Goal: Information Seeking & Learning: Learn about a topic

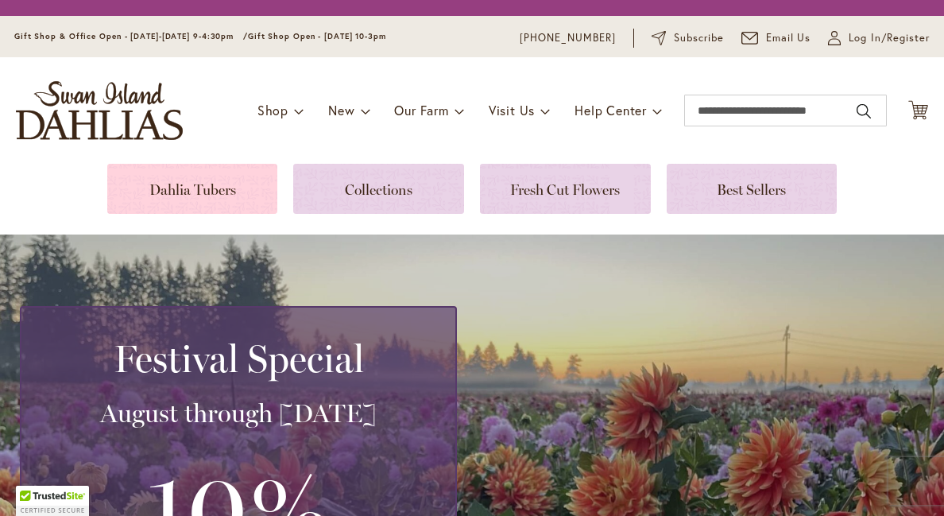
click at [215, 187] on link at bounding box center [192, 189] width 171 height 50
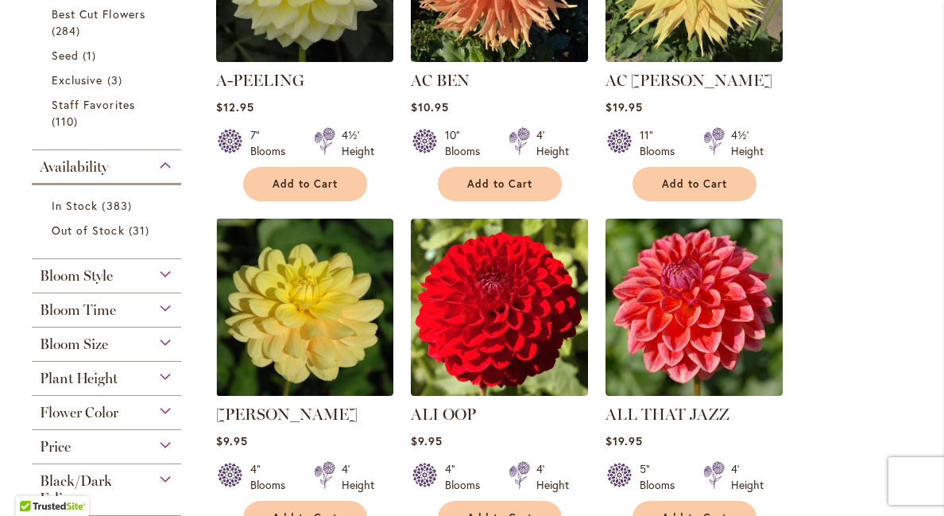
scroll to position [514, 0]
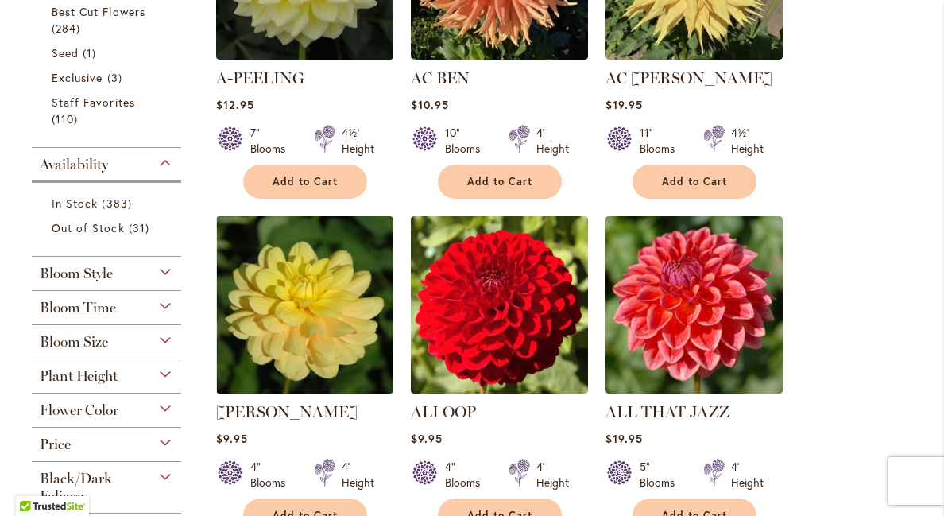
click at [164, 266] on div "Bloom Style" at bounding box center [106, 269] width 149 height 25
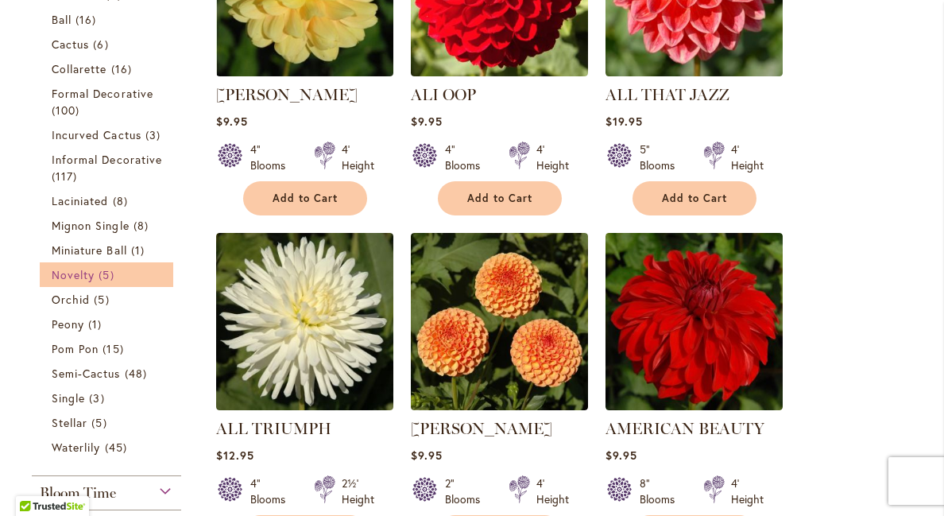
scroll to position [849, 0]
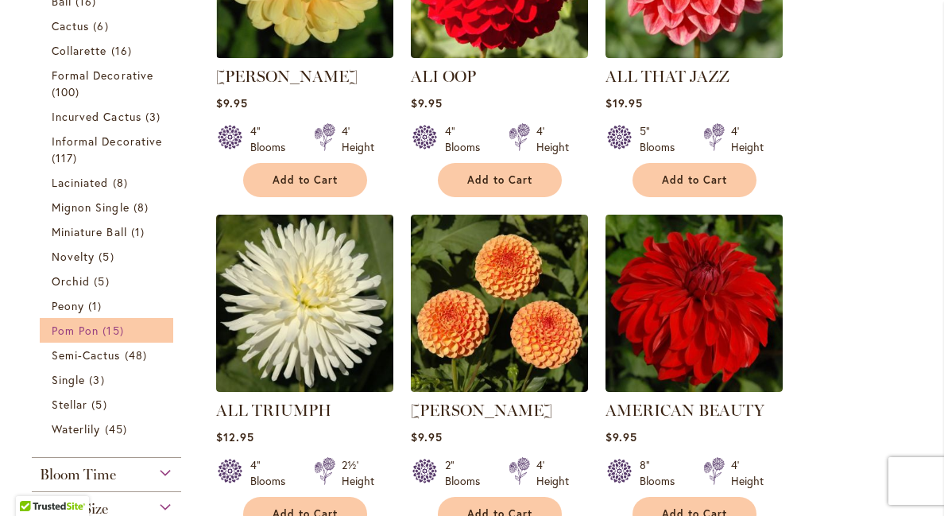
click at [93, 338] on span "Pom Pon" at bounding box center [75, 329] width 47 height 15
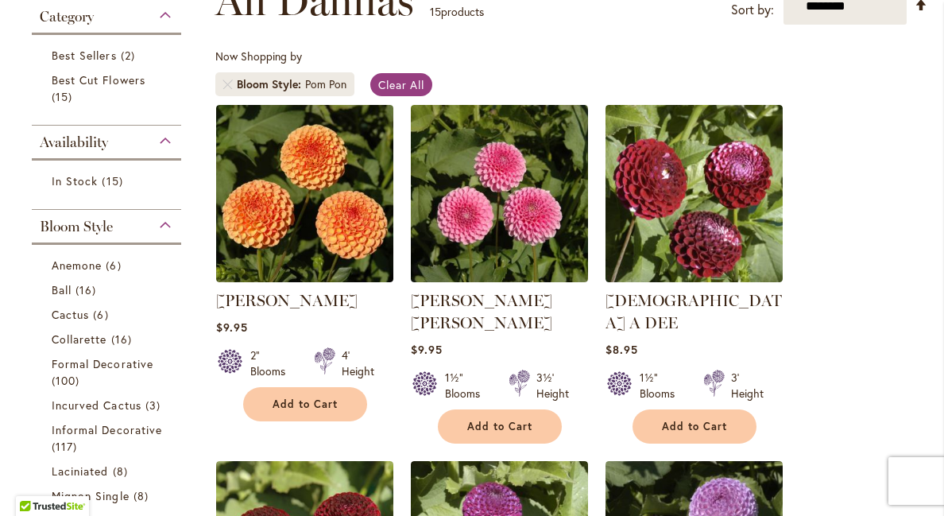
scroll to position [260, 0]
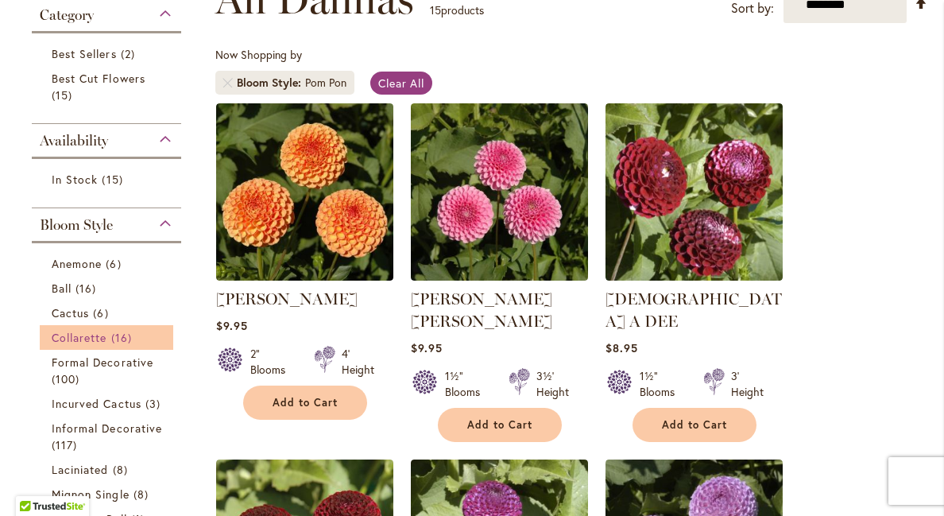
click at [84, 334] on span "Collarette" at bounding box center [80, 337] width 56 height 15
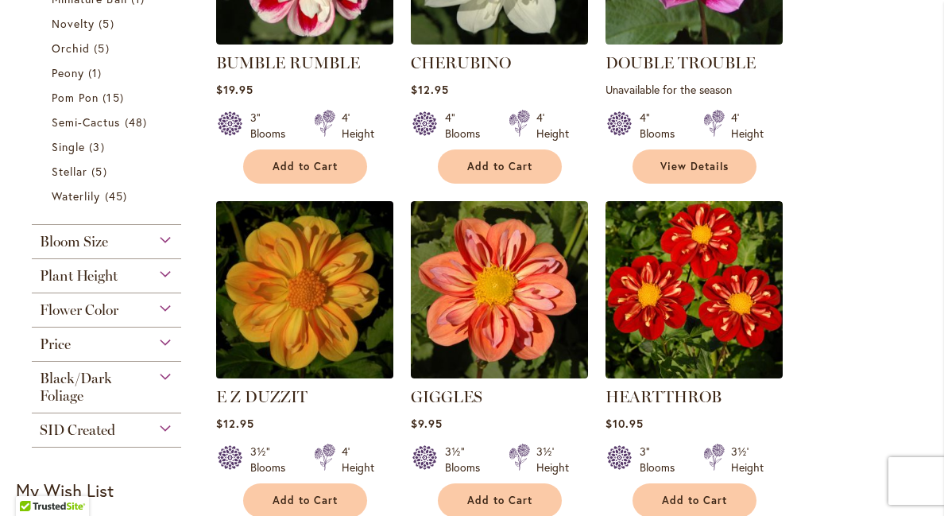
scroll to position [832, 0]
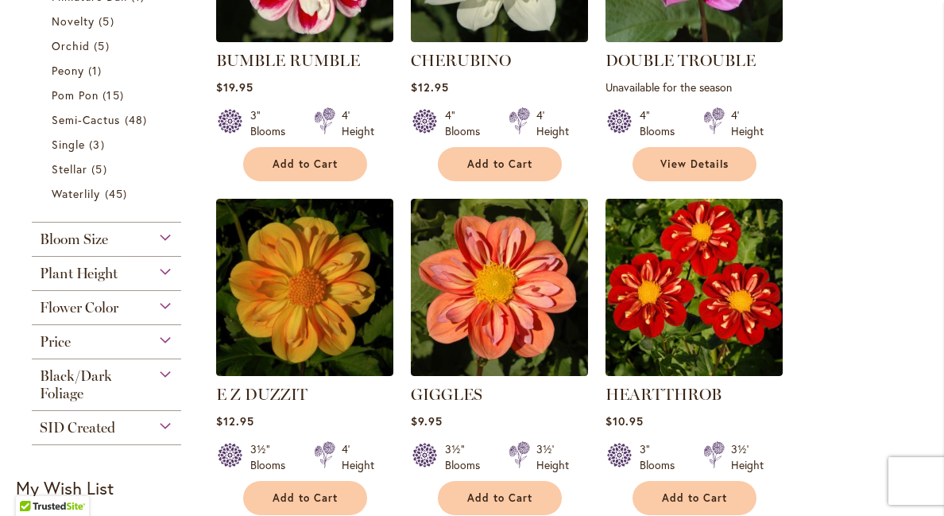
click at [168, 282] on div "Plant Height" at bounding box center [106, 269] width 149 height 25
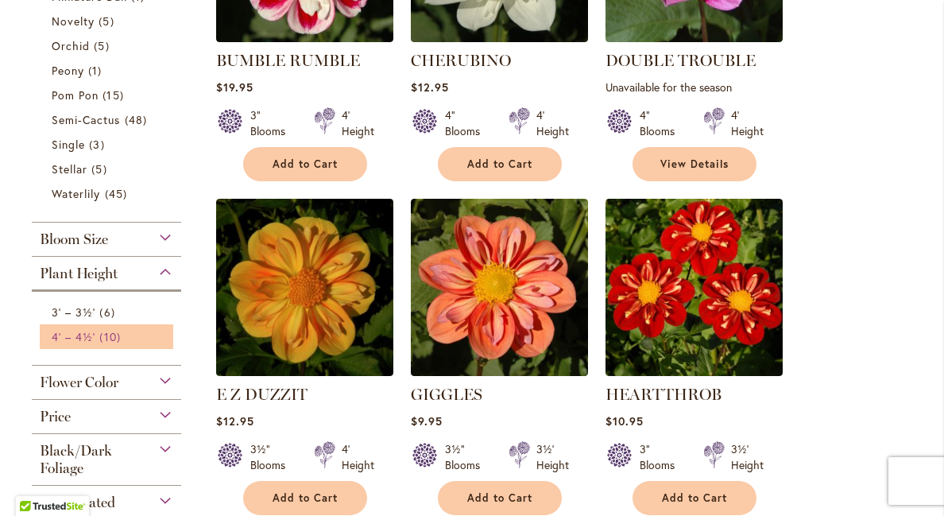
click at [83, 344] on span "4' – 4½'" at bounding box center [74, 336] width 44 height 15
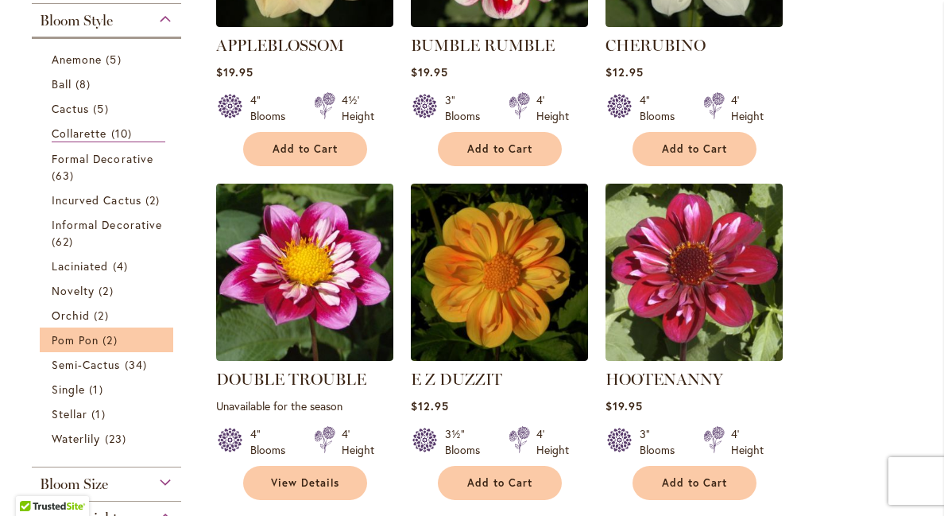
scroll to position [508, 0]
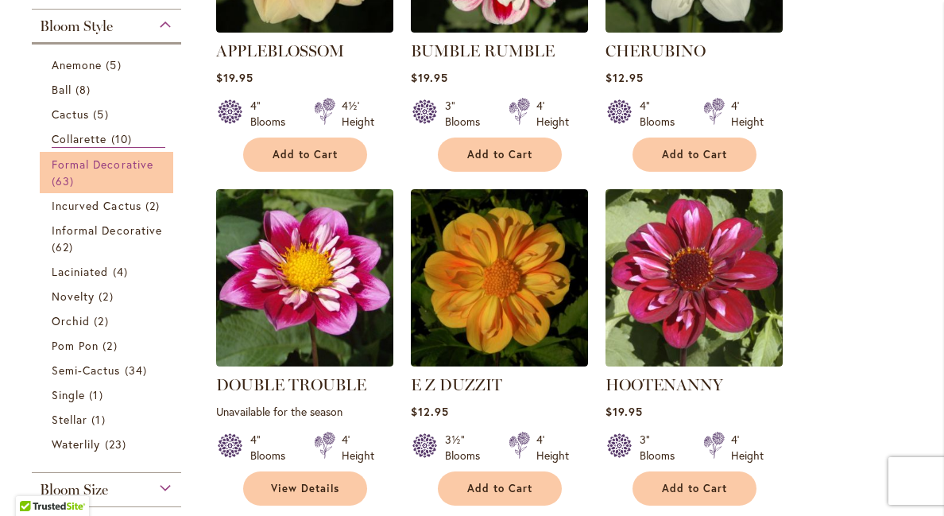
click at [105, 156] on span "Formal Decorative" at bounding box center [103, 163] width 102 height 15
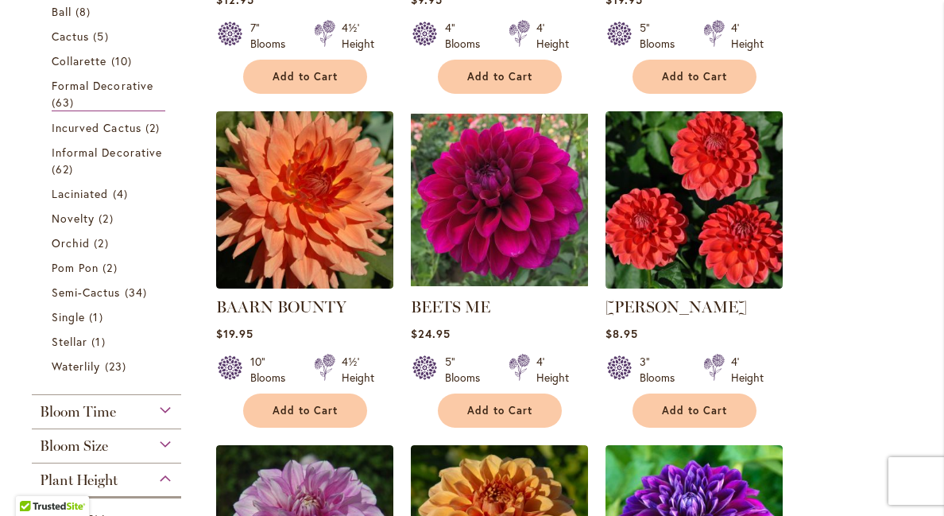
scroll to position [590, 0]
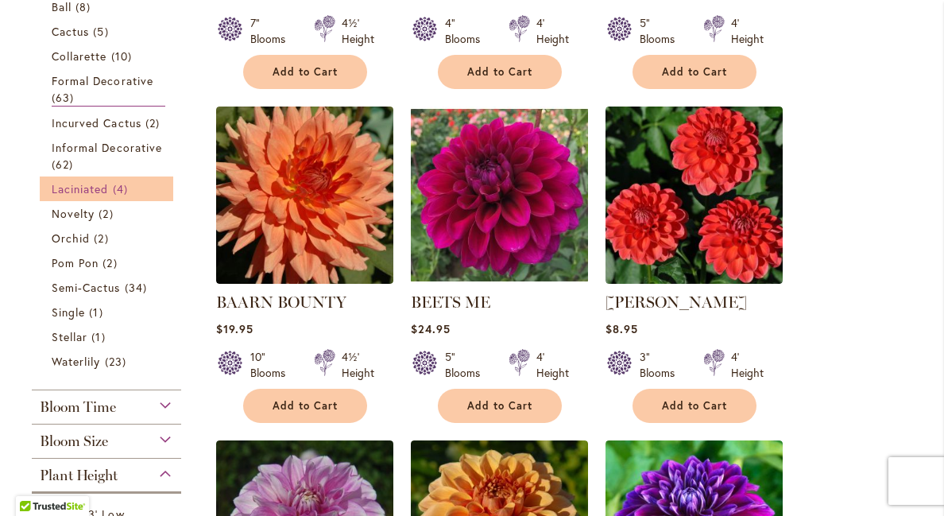
click at [89, 196] on span "Laciniated" at bounding box center [80, 188] width 57 height 15
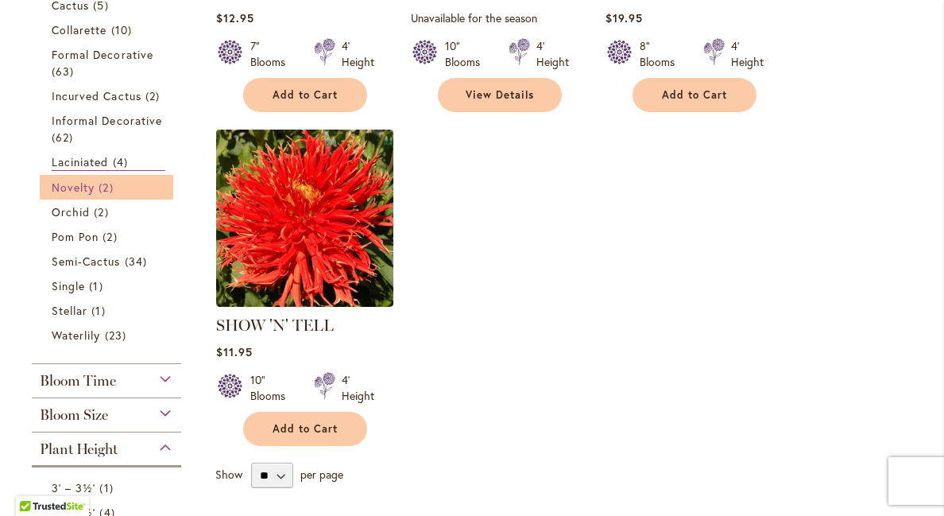
scroll to position [577, 0]
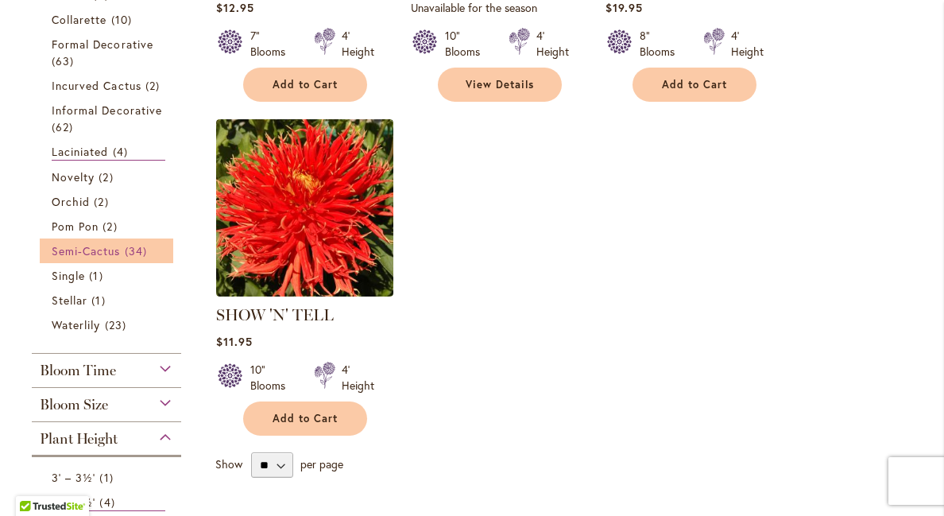
click at [102, 245] on span "Semi-Cactus" at bounding box center [86, 250] width 69 height 15
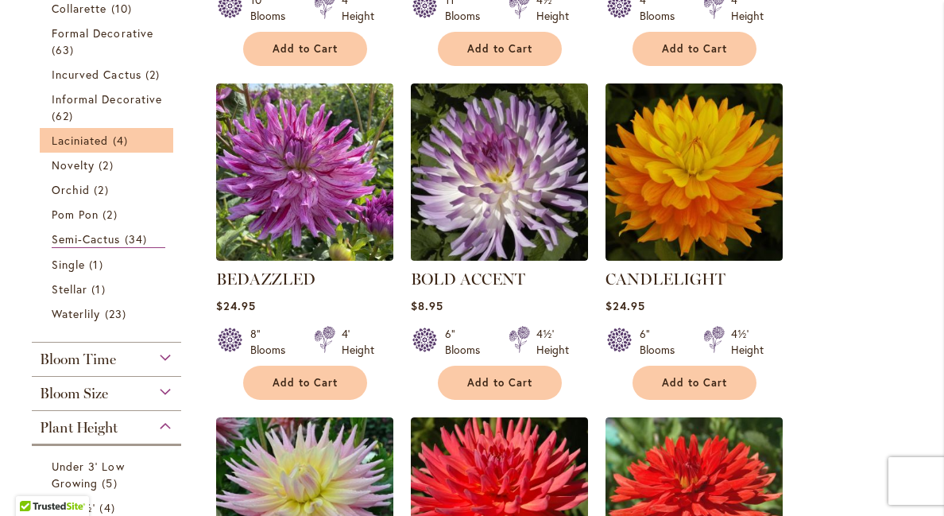
scroll to position [620, 0]
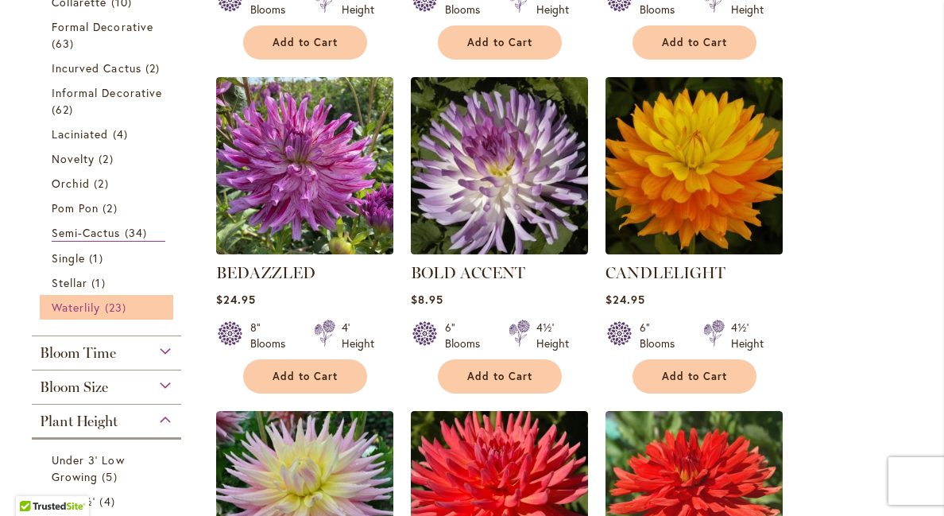
click at [91, 303] on span "Waterlily" at bounding box center [76, 306] width 48 height 15
